Goal: Submit feedback/report problem: Submit feedback/report problem

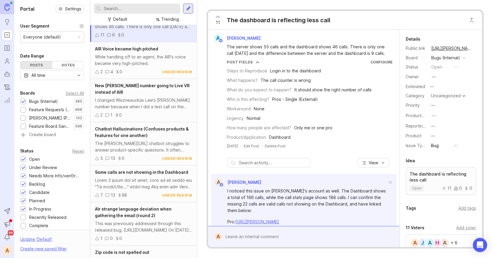
scroll to position [30, 0]
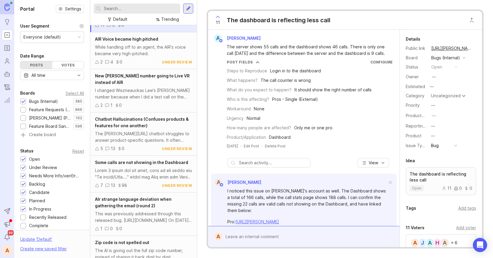
click at [218, 23] on span "11" at bounding box center [218, 22] width 4 height 7
click at [215, 22] on span "10" at bounding box center [217, 22] width 5 height 7
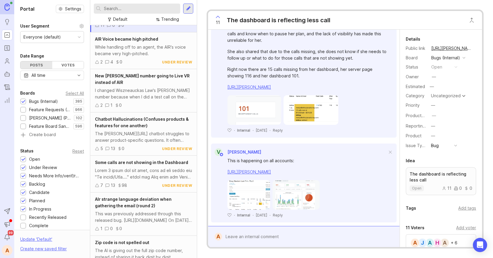
scroll to position [777, 0]
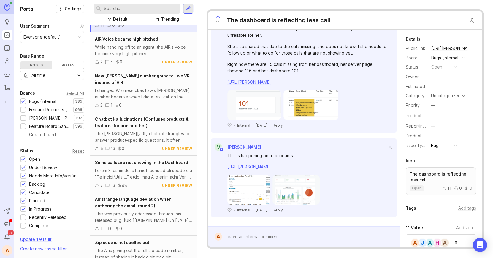
click at [249, 239] on div at bounding box center [308, 236] width 172 height 11
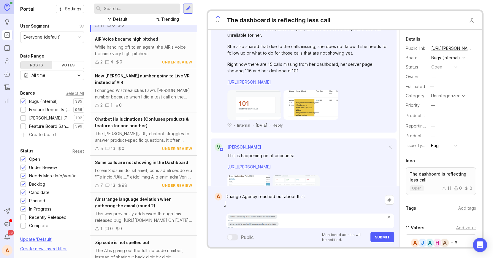
click at [230, 199] on textarea "Duango Agency reached out about this:" at bounding box center [303, 200] width 163 height 18
click at [304, 197] on textarea "Durango Agency reached out about this:" at bounding box center [303, 200] width 163 height 18
type textarea "Durango Agency reached out about this too:"
click at [389, 239] on span "Submit" at bounding box center [382, 237] width 15 height 4
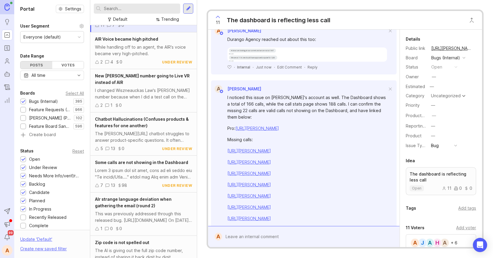
scroll to position [0, 0]
